Goal: Transaction & Acquisition: Book appointment/travel/reservation

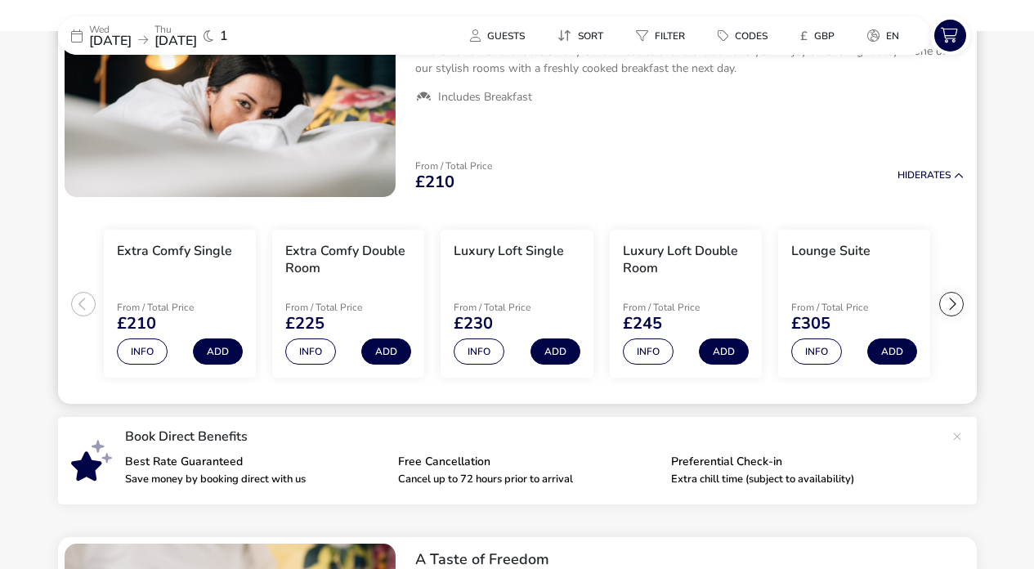
scroll to position [215, 0]
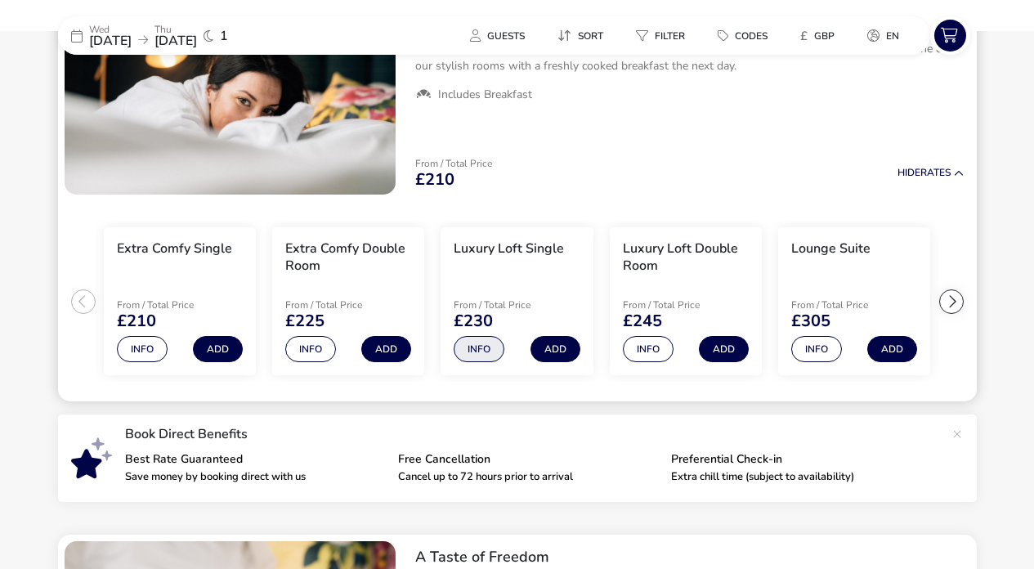
click at [479, 338] on button "Info" at bounding box center [479, 349] width 51 height 26
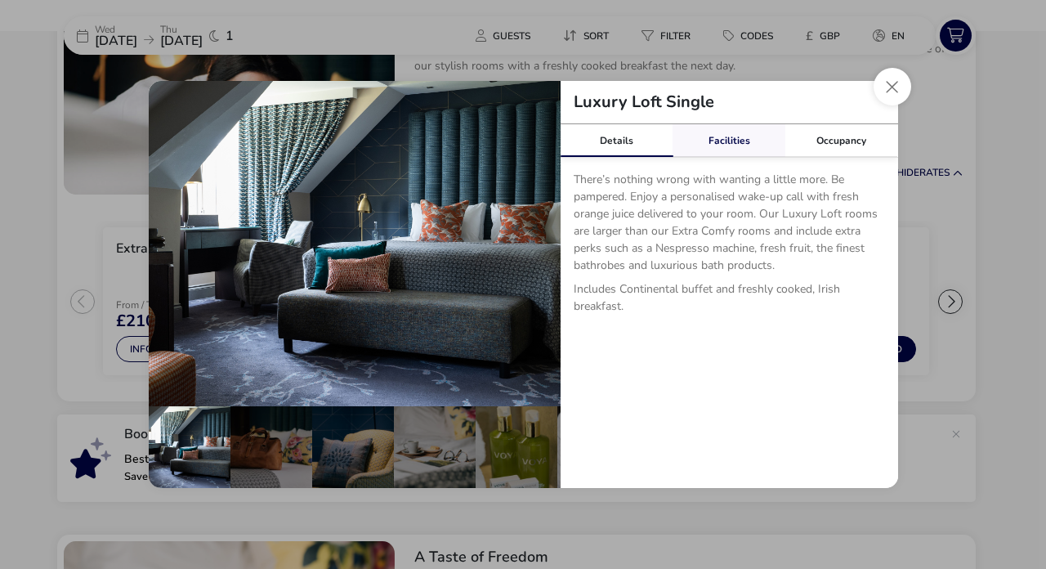
click at [737, 145] on div "Facilities" at bounding box center [729, 140] width 113 height 33
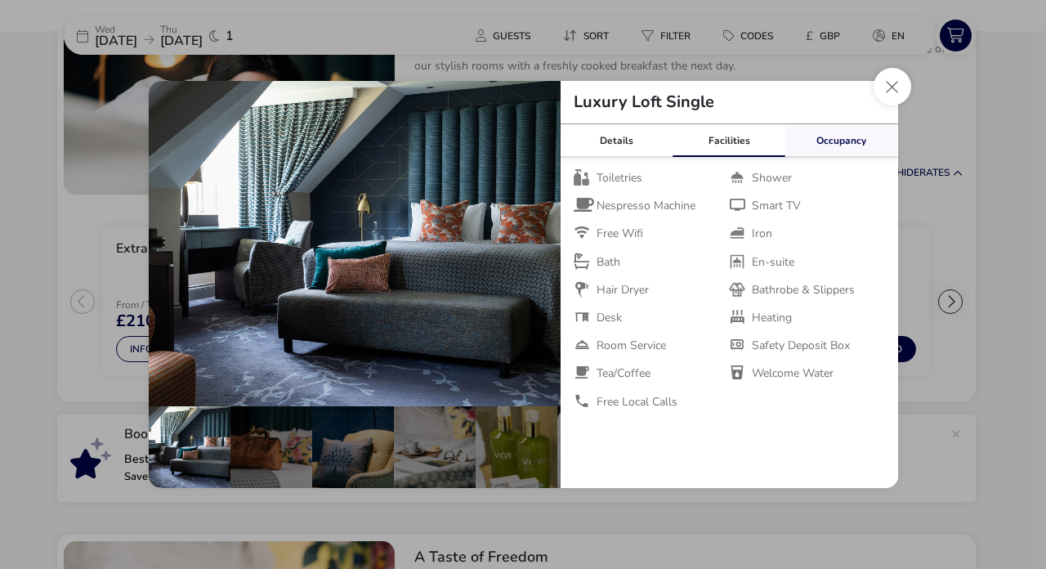
click at [816, 139] on link "Occupancy" at bounding box center [841, 140] width 113 height 33
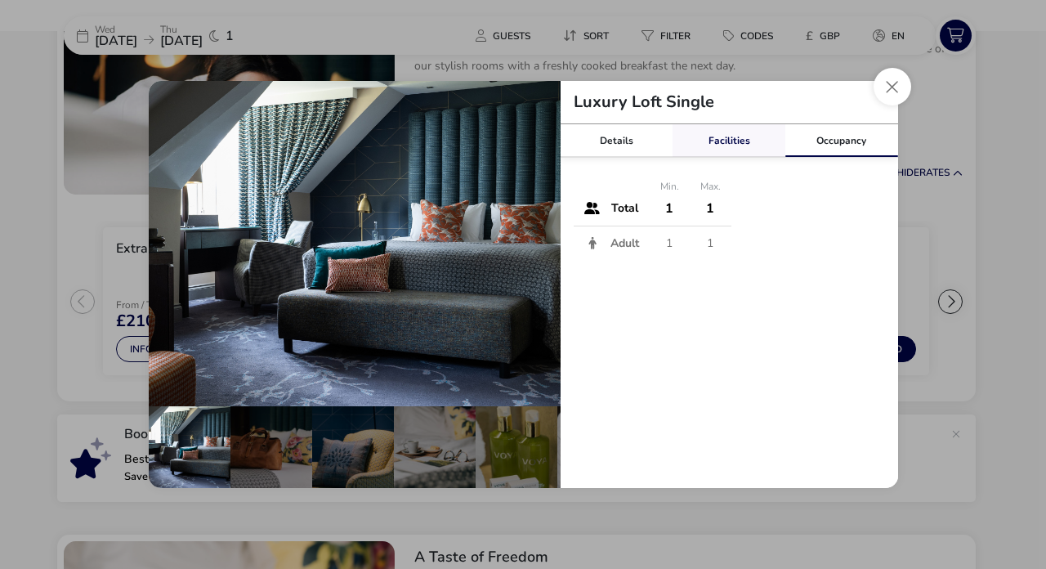
click at [756, 141] on link "Facilities" at bounding box center [729, 140] width 113 height 33
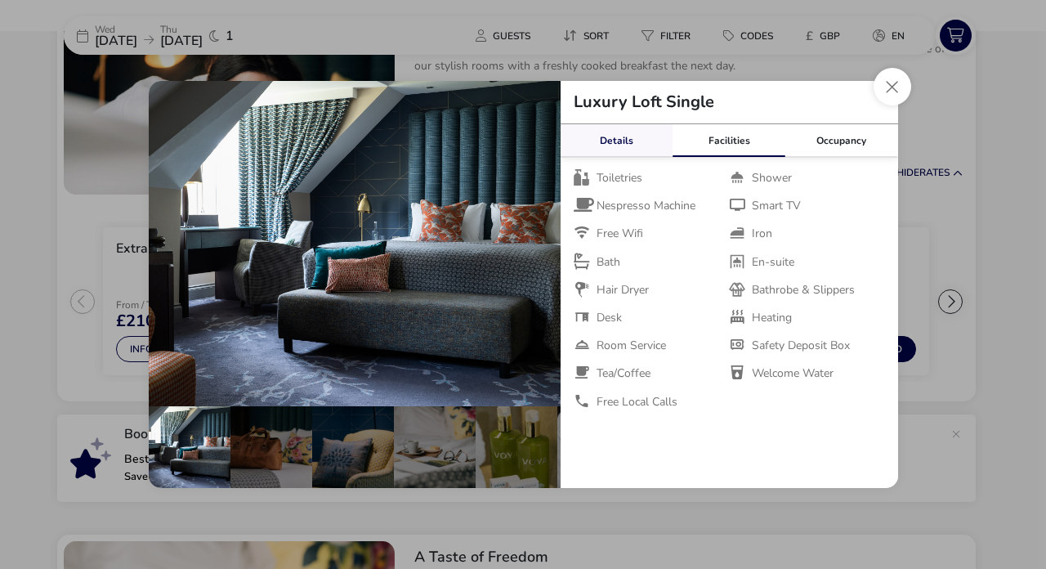
click at [651, 141] on div "Details" at bounding box center [617, 140] width 113 height 33
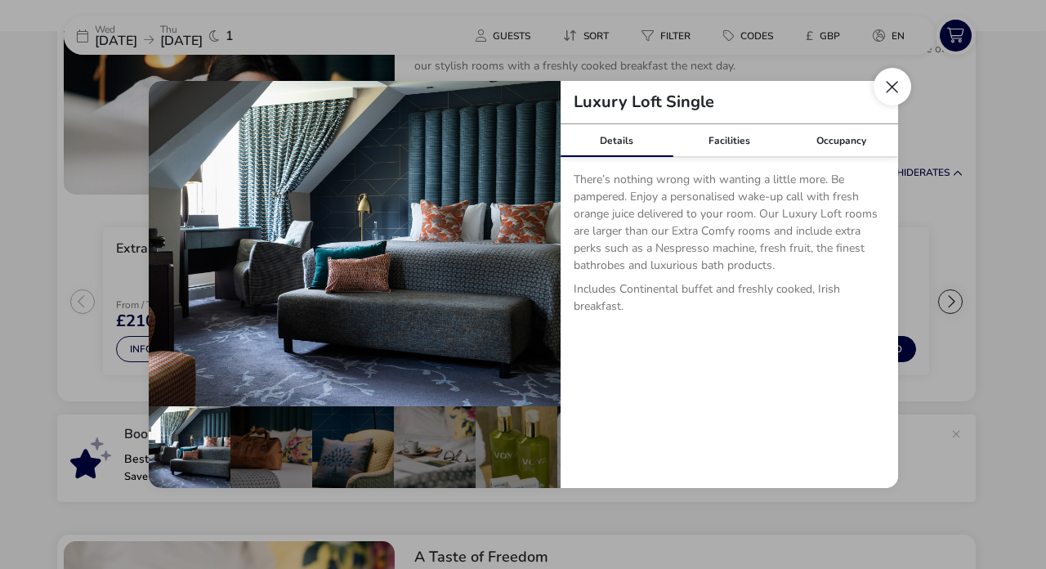
click at [880, 87] on button "Close dialog" at bounding box center [893, 87] width 38 height 38
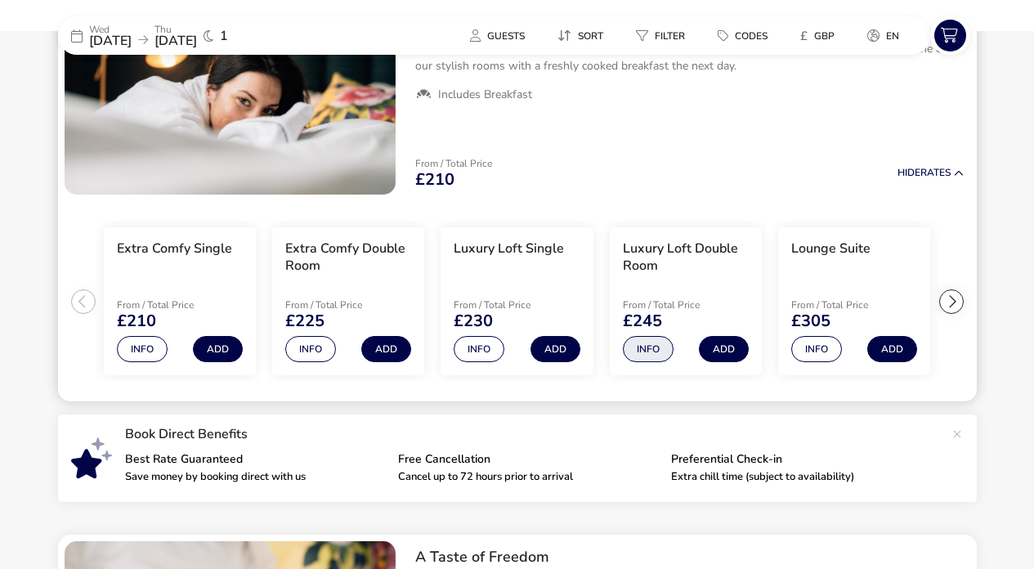
click at [656, 343] on button "Info" at bounding box center [648, 349] width 51 height 26
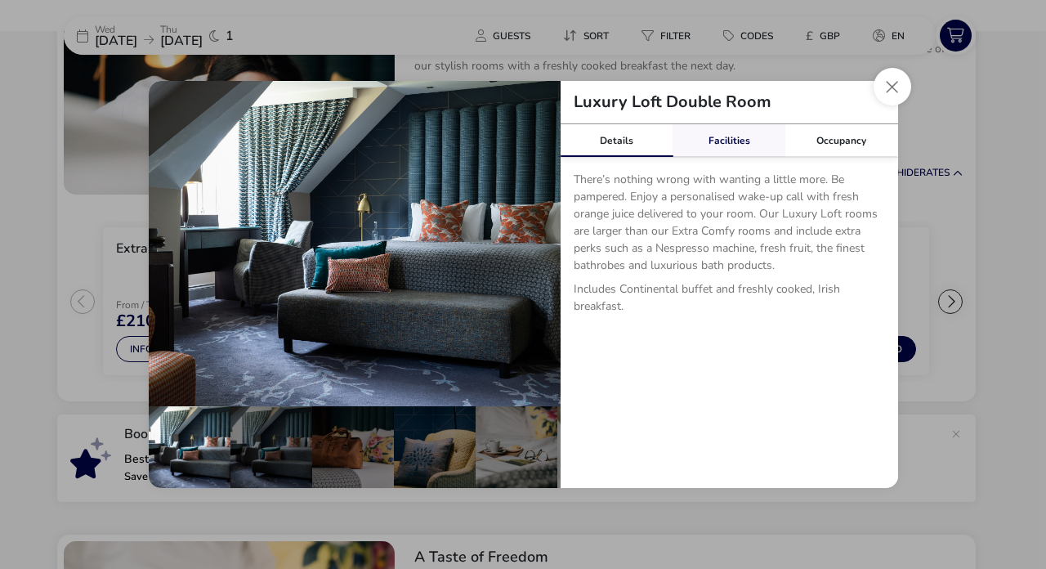
click at [713, 141] on div "Facilities" at bounding box center [729, 140] width 113 height 33
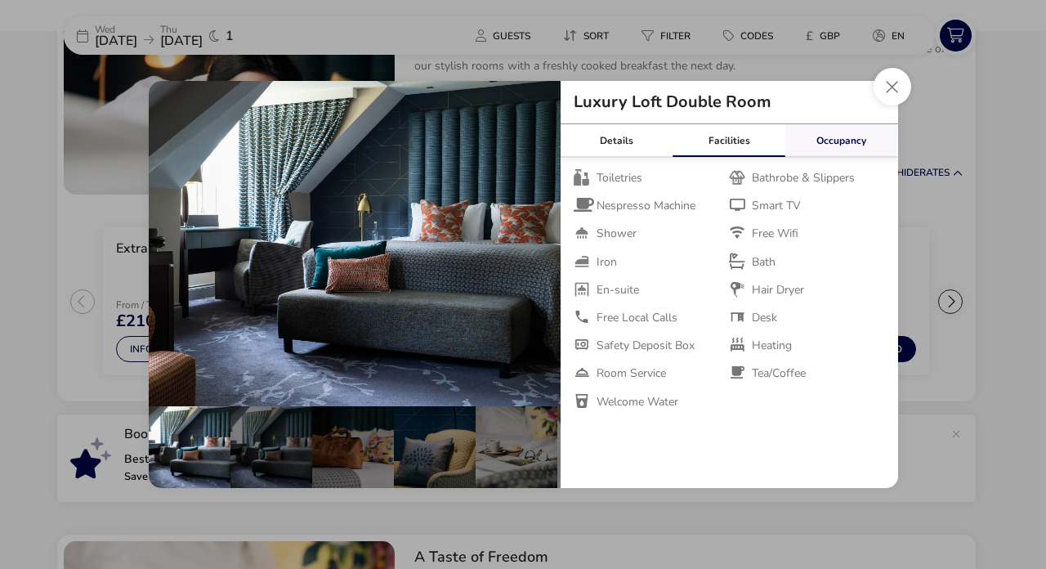
click at [840, 139] on link "Occupancy" at bounding box center [841, 140] width 113 height 33
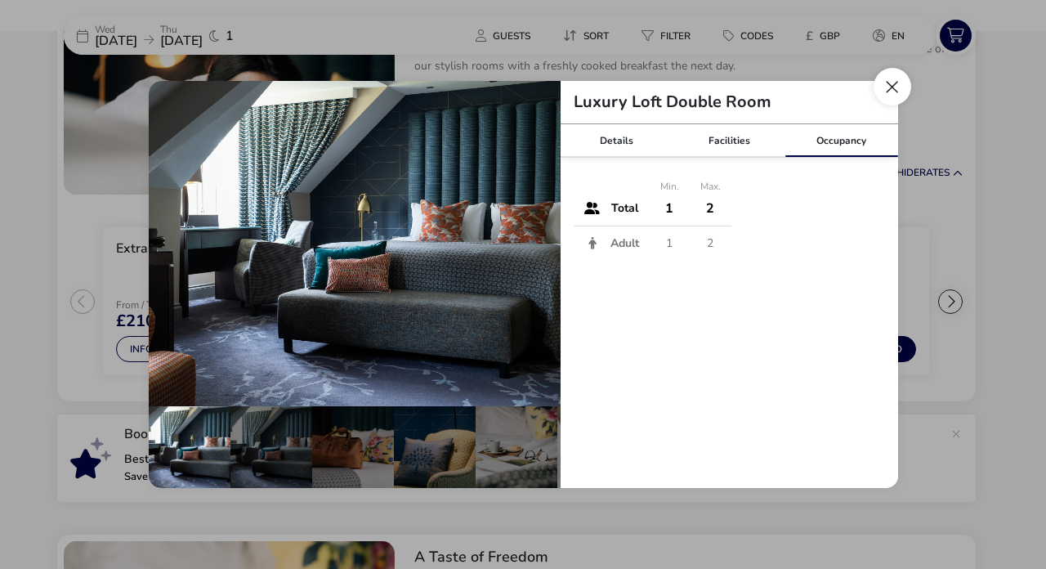
click at [888, 87] on button "Close dialog" at bounding box center [893, 87] width 38 height 38
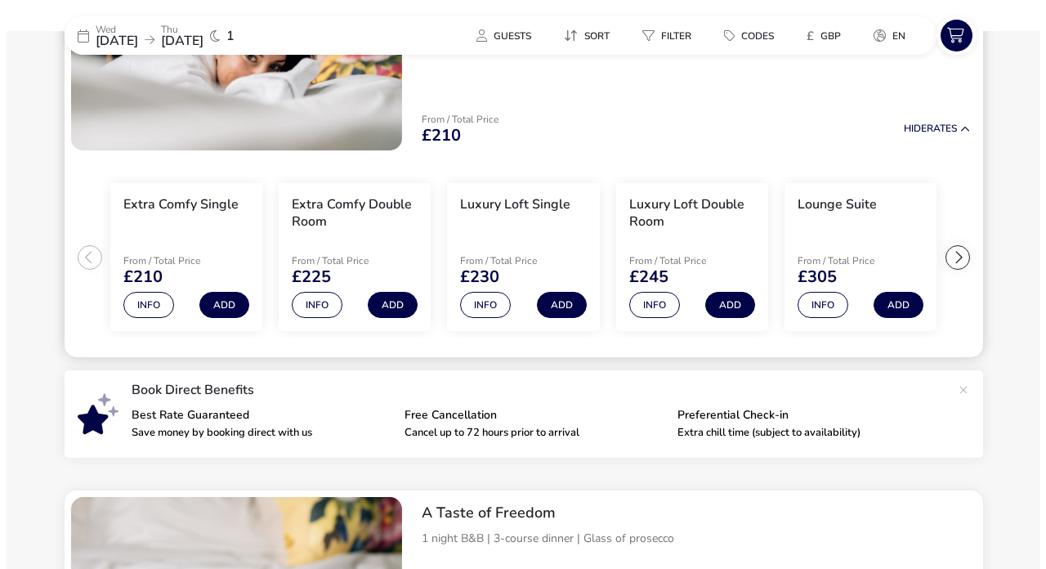
scroll to position [252, 0]
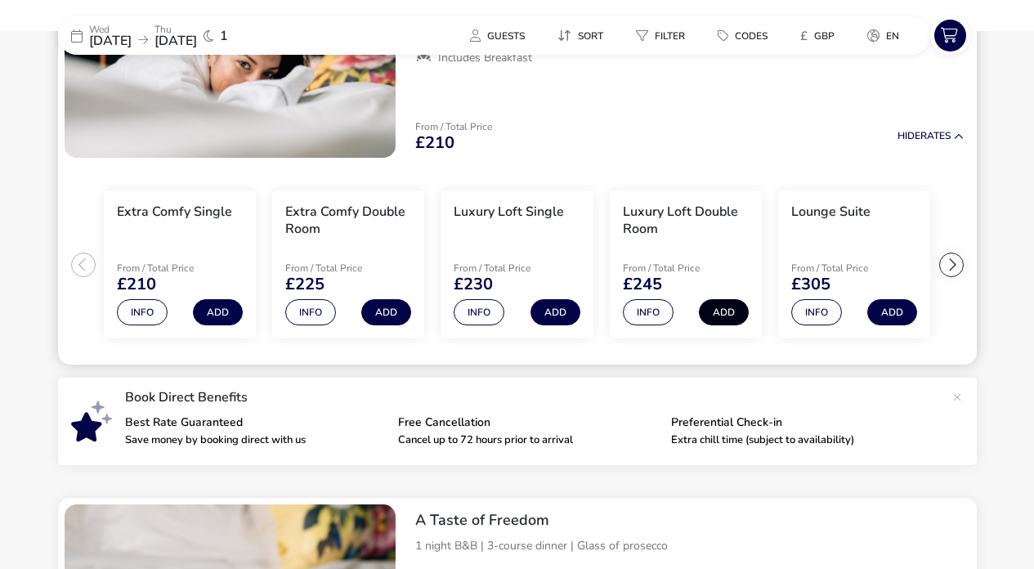
click at [734, 311] on button "Add" at bounding box center [724, 312] width 50 height 26
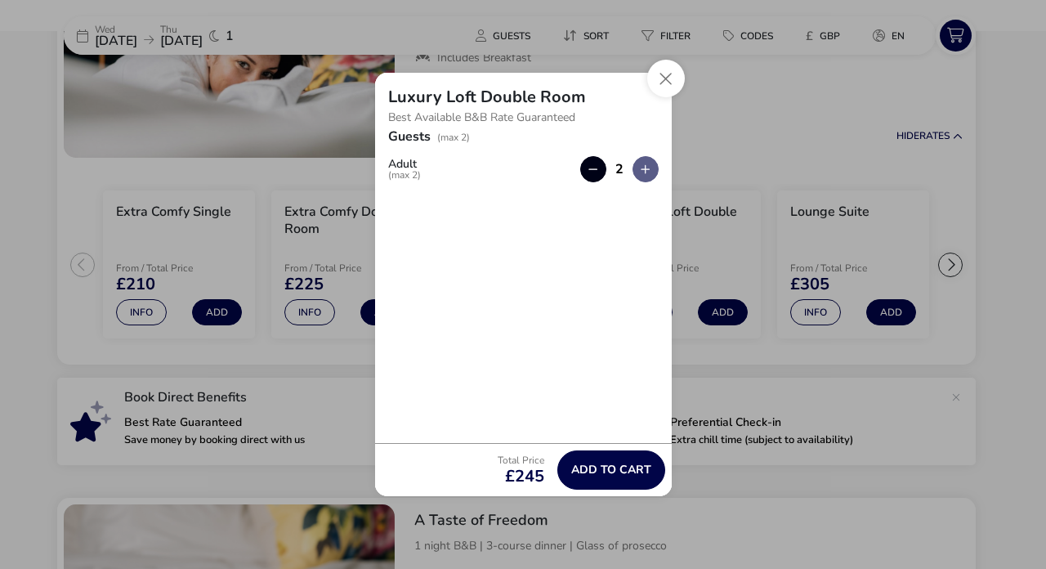
click at [598, 166] on button "button" at bounding box center [593, 169] width 26 height 26
type input "1"
click at [629, 470] on span "Add to cart" at bounding box center [611, 469] width 80 height 12
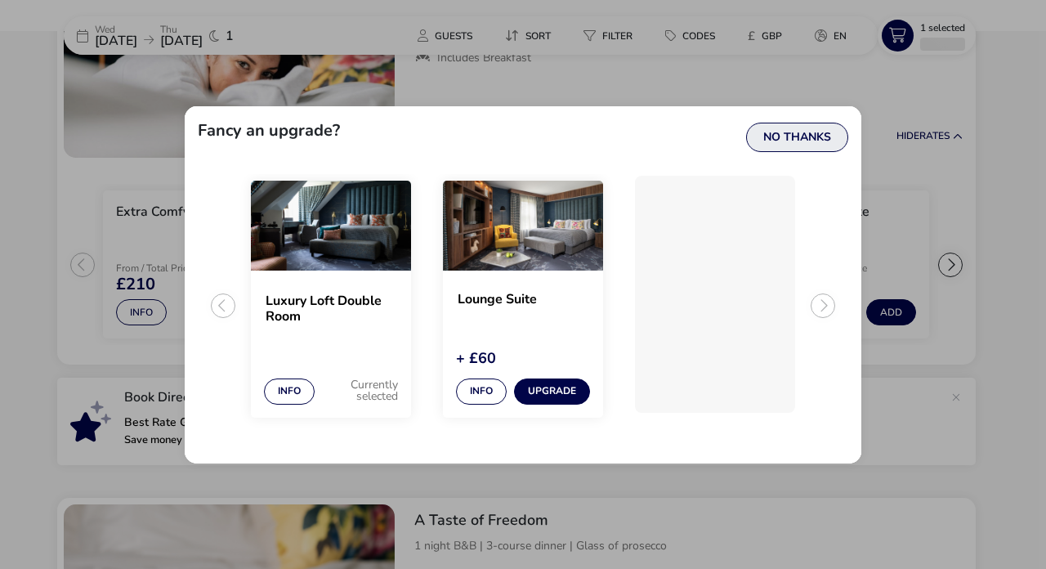
click at [800, 132] on button "No Thanks" at bounding box center [797, 137] width 102 height 29
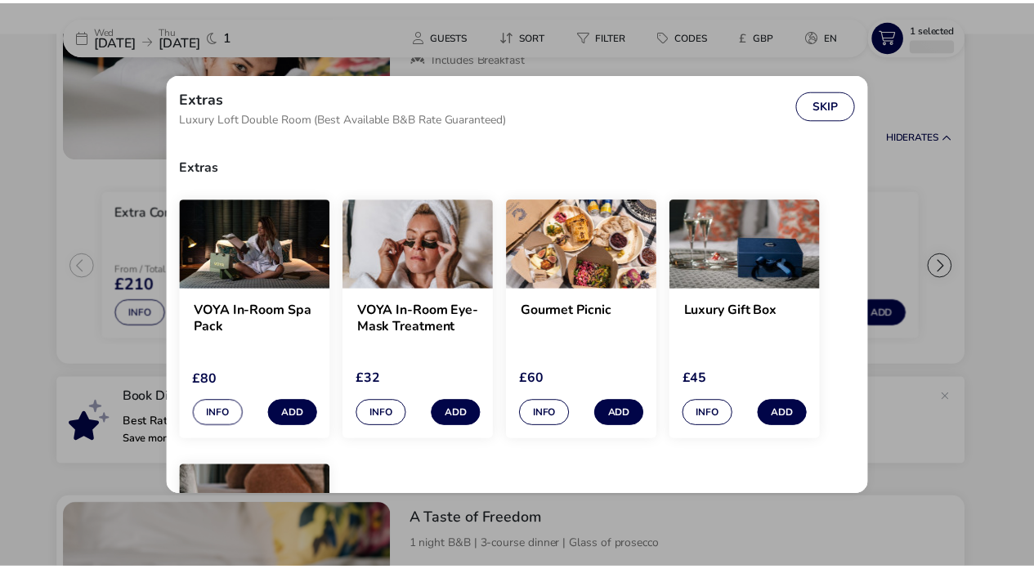
scroll to position [0, 0]
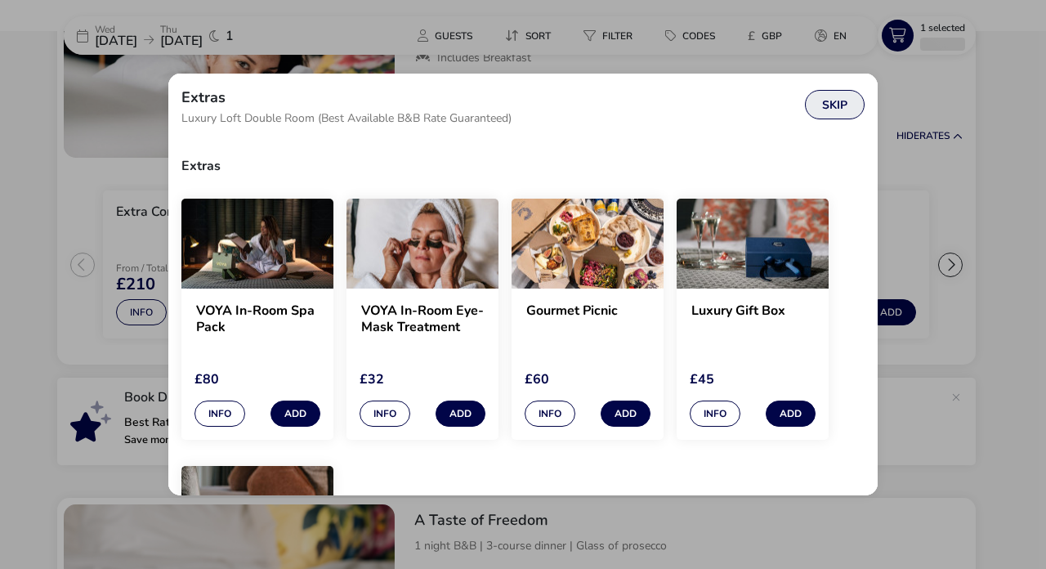
click at [824, 100] on button "Skip" at bounding box center [835, 104] width 60 height 29
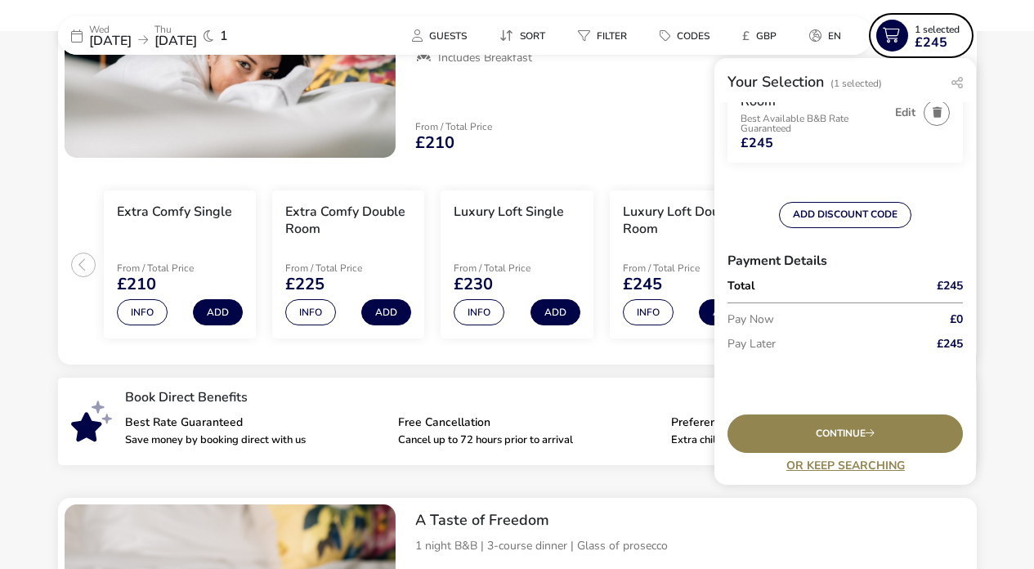
scroll to position [93, 0]
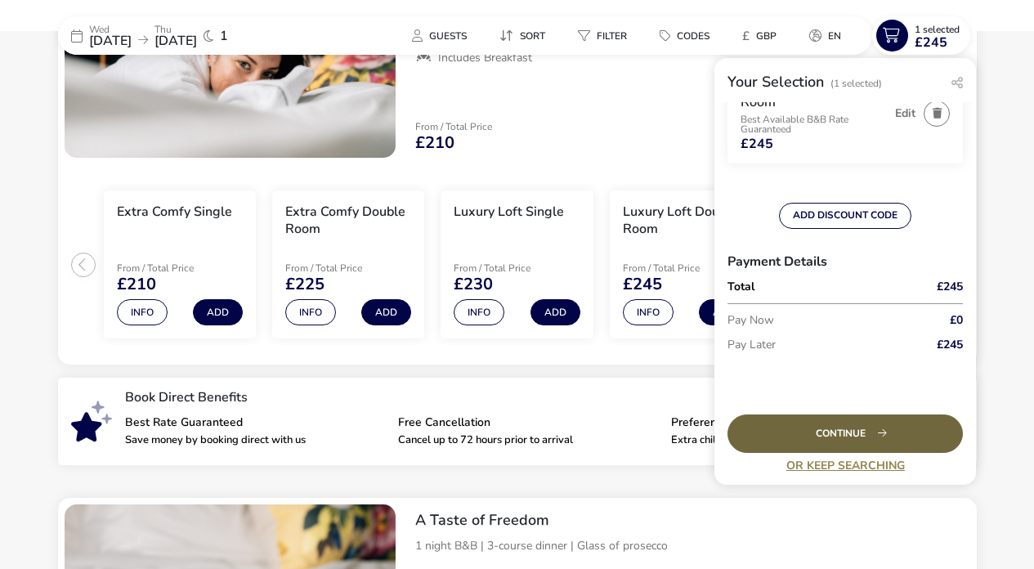
click at [830, 431] on div "Continue" at bounding box center [844, 433] width 235 height 38
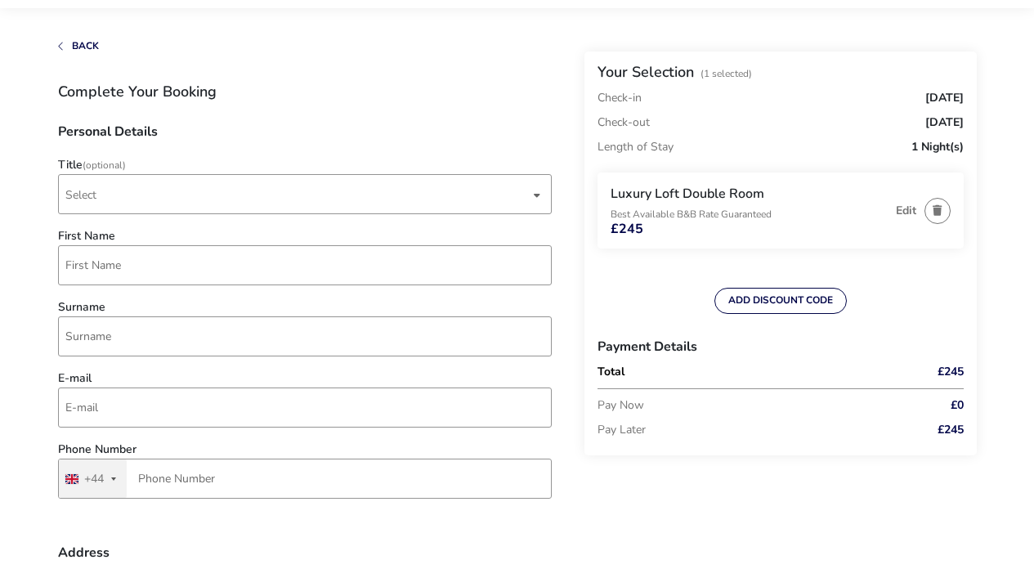
scroll to position [80, 0]
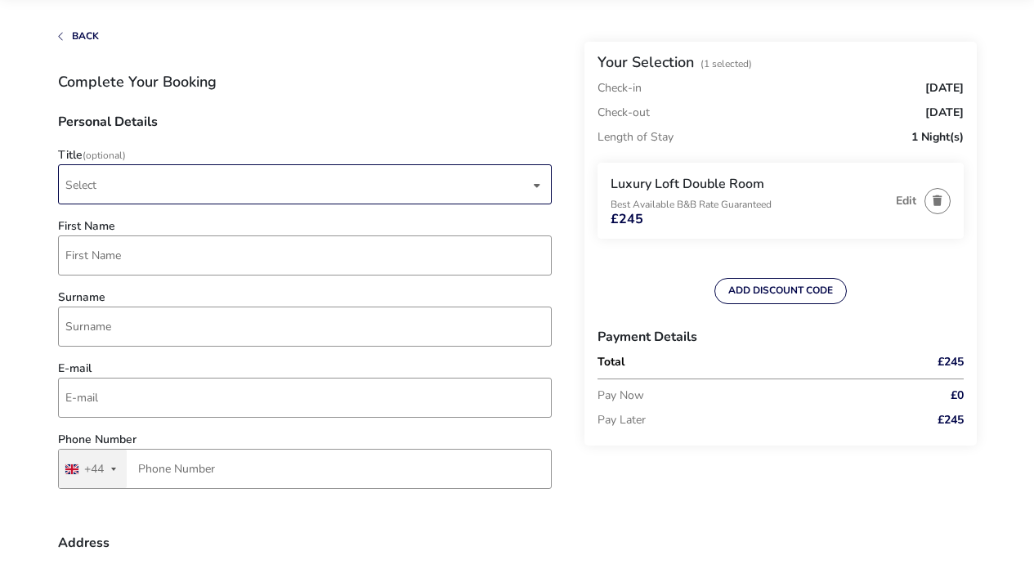
click at [249, 184] on span "Select" at bounding box center [297, 184] width 464 height 38
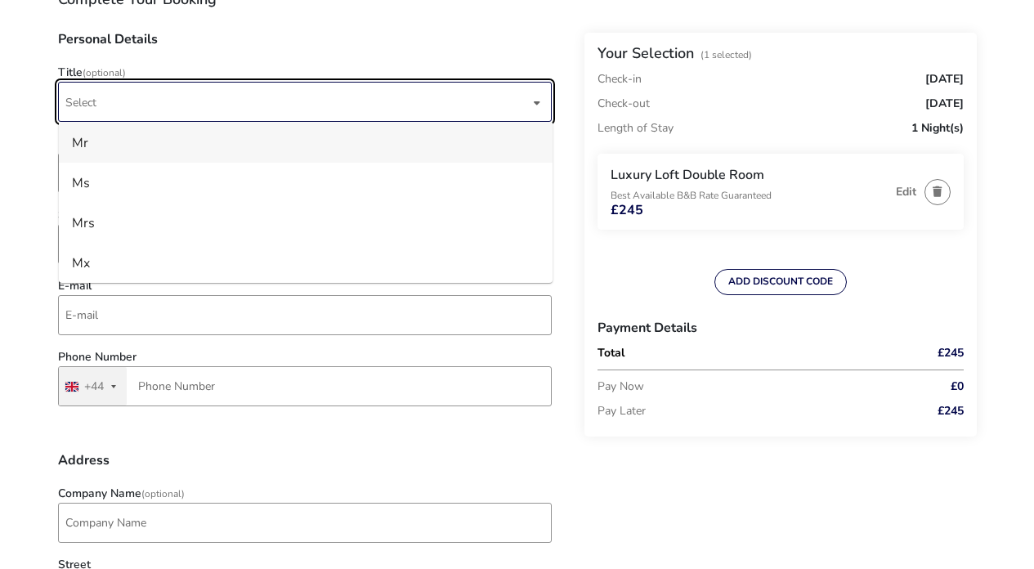
scroll to position [165, 0]
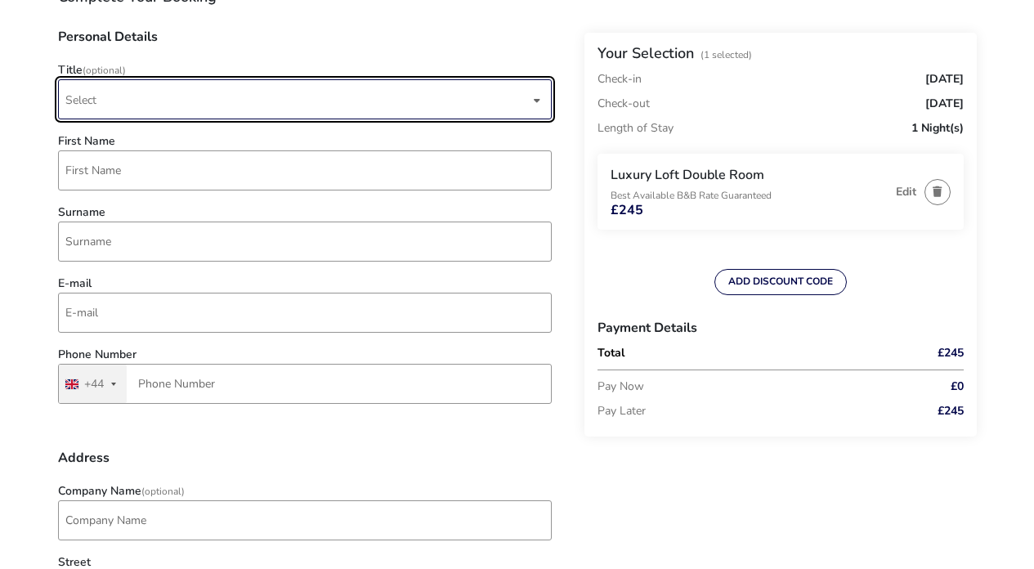
click at [208, 101] on span "Select" at bounding box center [297, 99] width 464 height 38
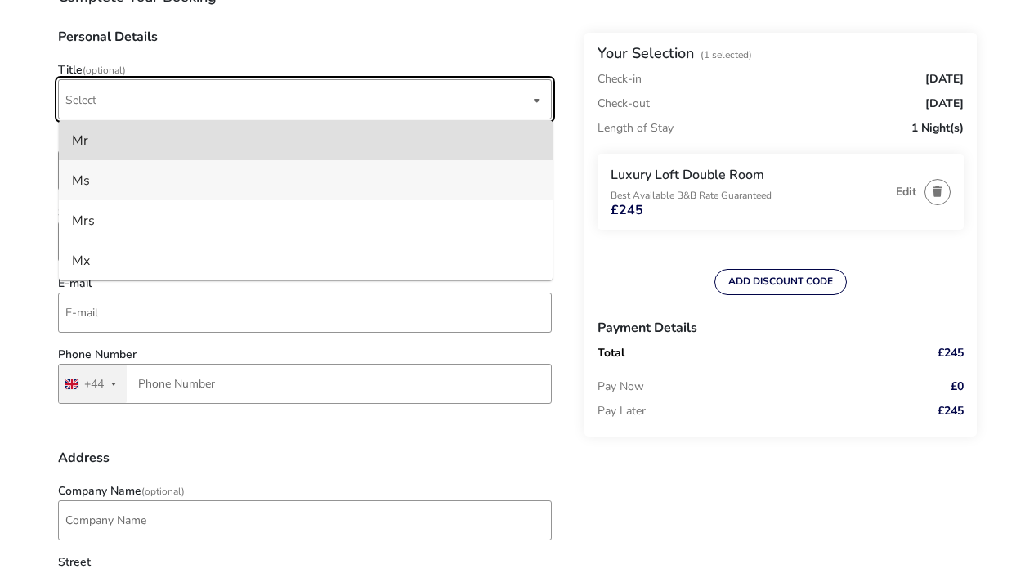
click at [136, 185] on li "Ms" at bounding box center [306, 180] width 494 height 40
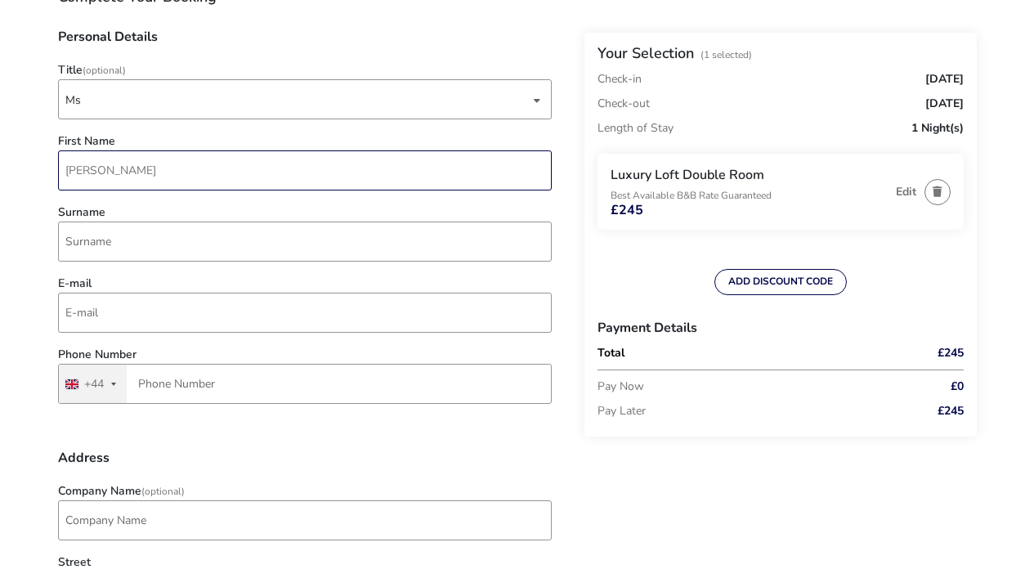
type input "[PERSON_NAME]"
type input "[EMAIL_ADDRESS][DOMAIN_NAME]"
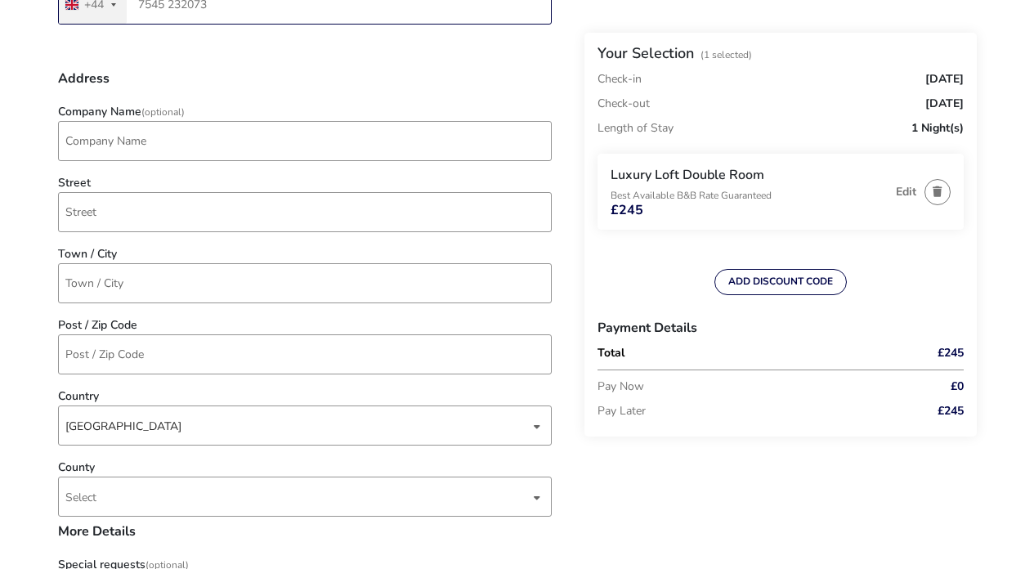
scroll to position [578, 0]
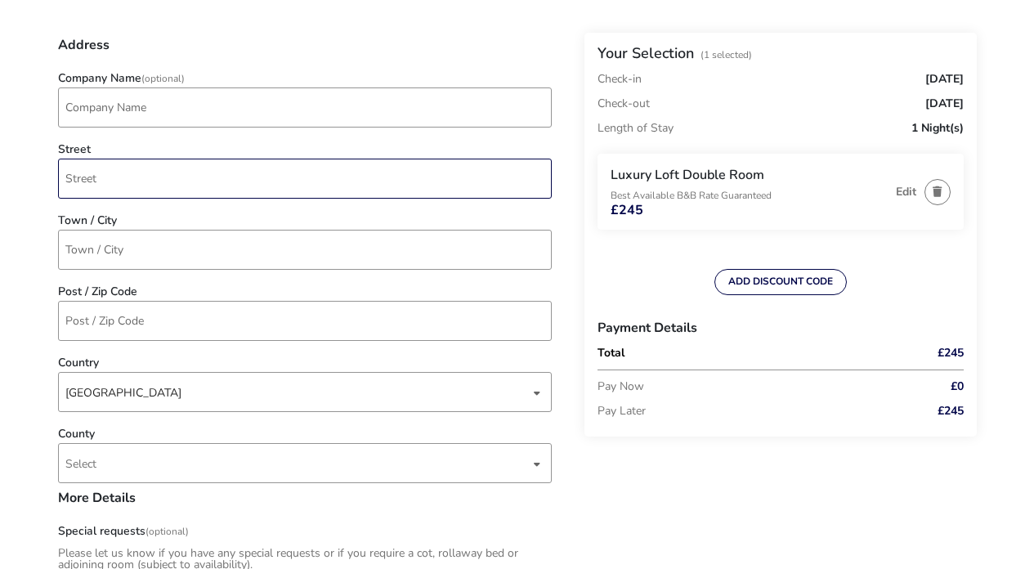
type input "7545 232073"
type input "10 [GEOGRAPHIC_DATA]"
type input "[GEOGRAPHIC_DATA]"
type input "BT11 9BD"
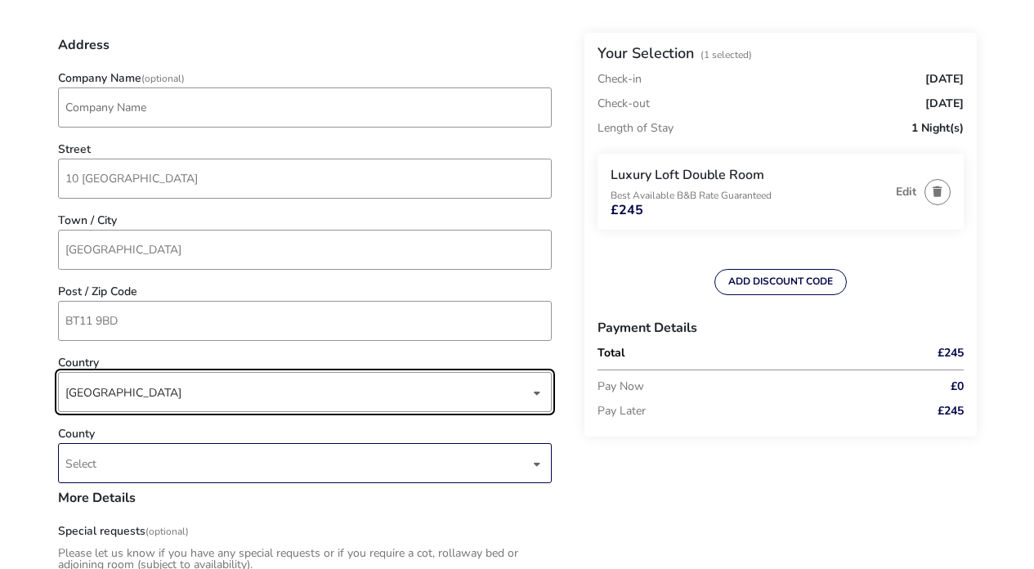
click at [187, 450] on span "Select" at bounding box center [297, 463] width 464 height 38
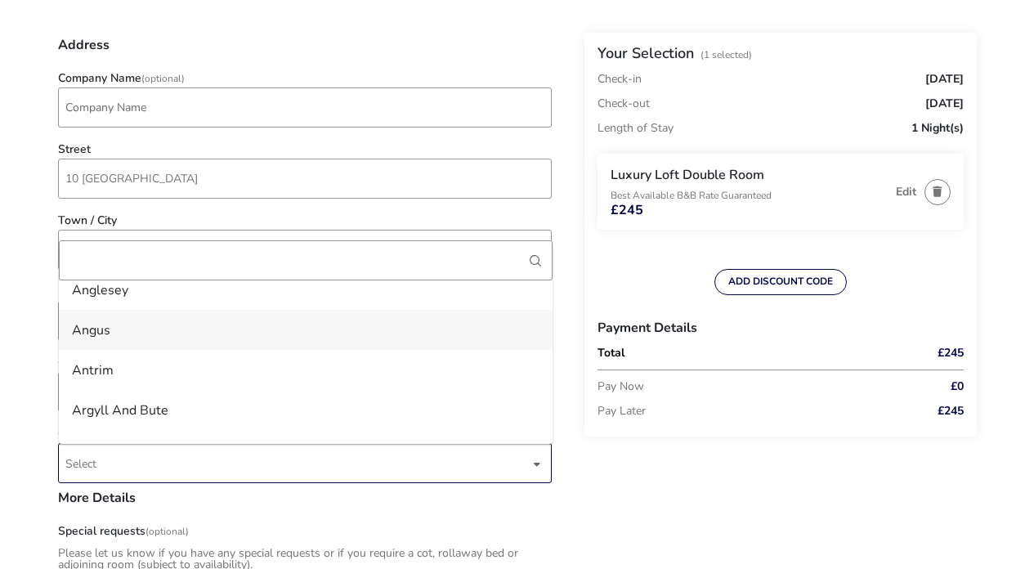
scroll to position [99, 0]
click at [145, 363] on li "Antrim" at bounding box center [306, 362] width 494 height 40
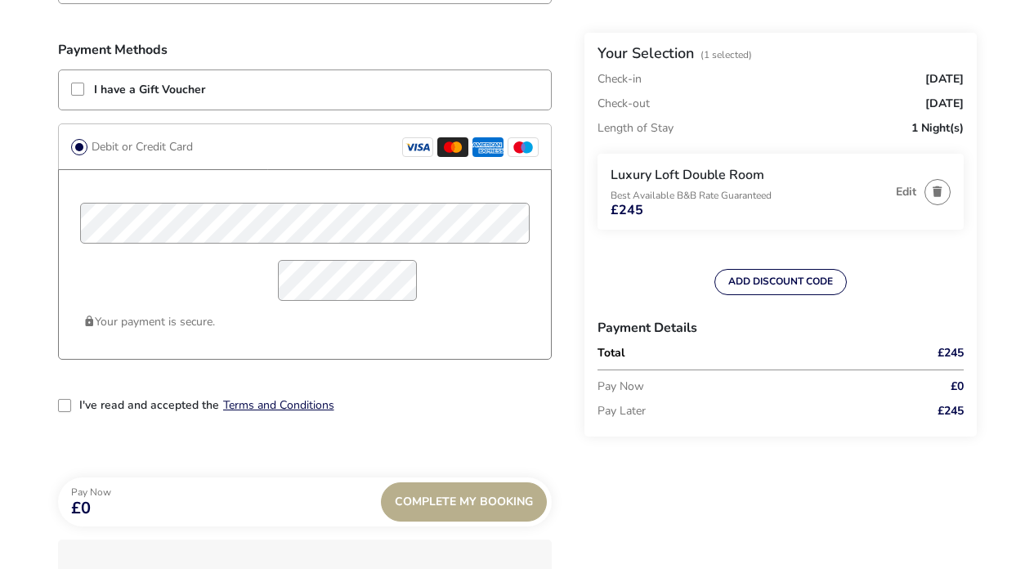
scroll to position [1280, 0]
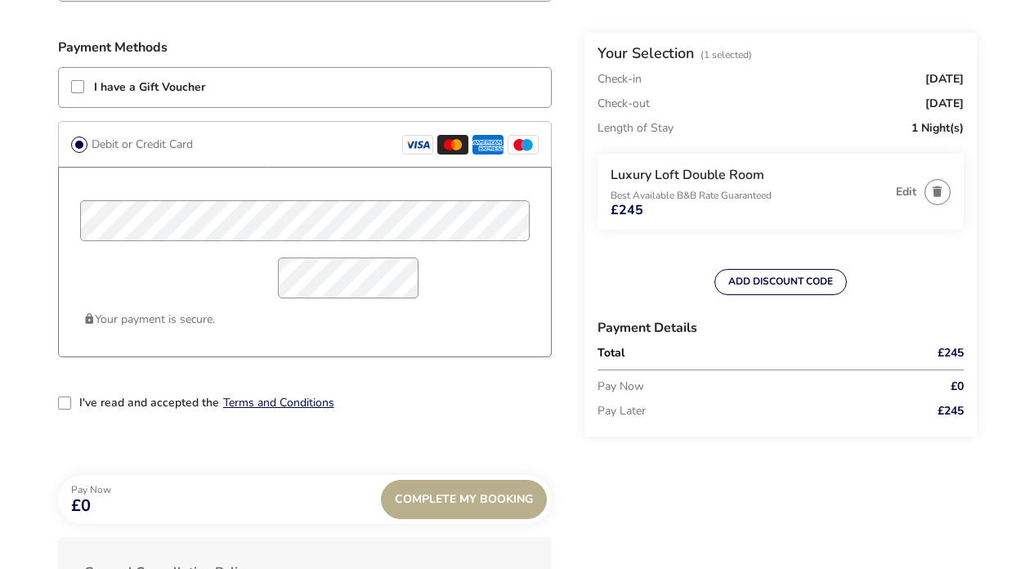
click at [63, 408] on div "2-term_condi" at bounding box center [64, 402] width 13 height 13
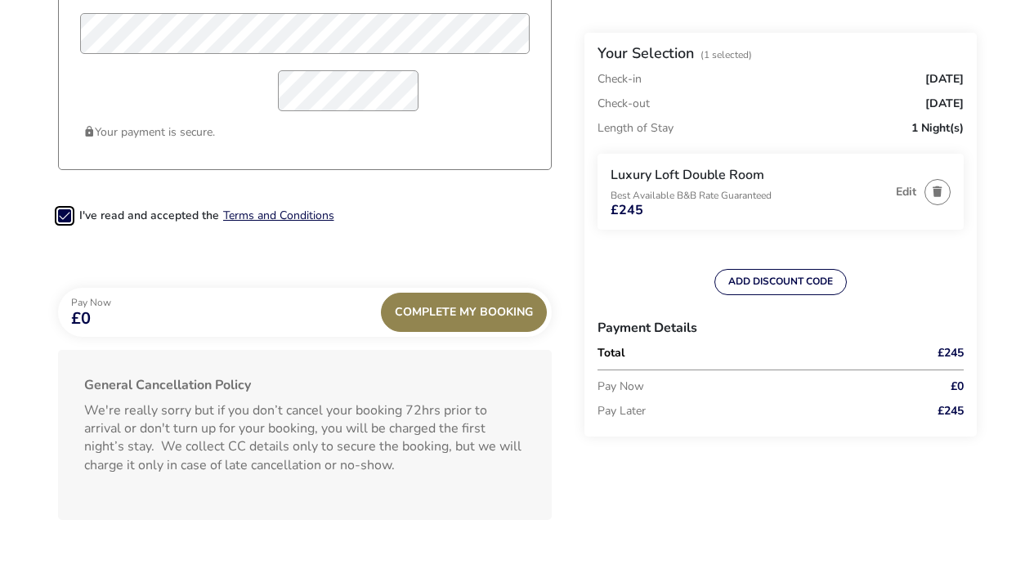
scroll to position [1468, 0]
click at [473, 308] on div "Complete My Booking" at bounding box center [464, 311] width 166 height 39
